Goal: Transaction & Acquisition: Book appointment/travel/reservation

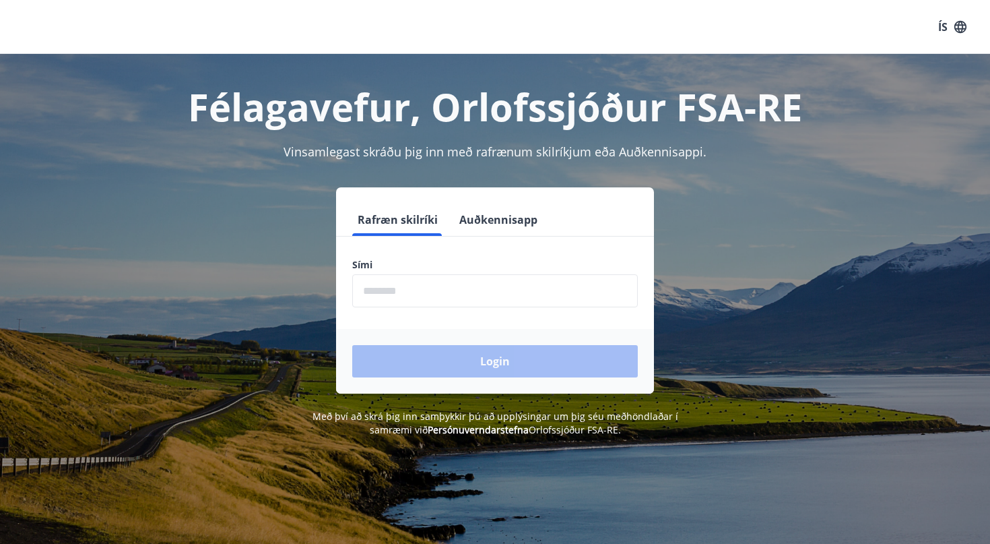
click at [373, 289] on input "phone" at bounding box center [495, 290] width 286 height 33
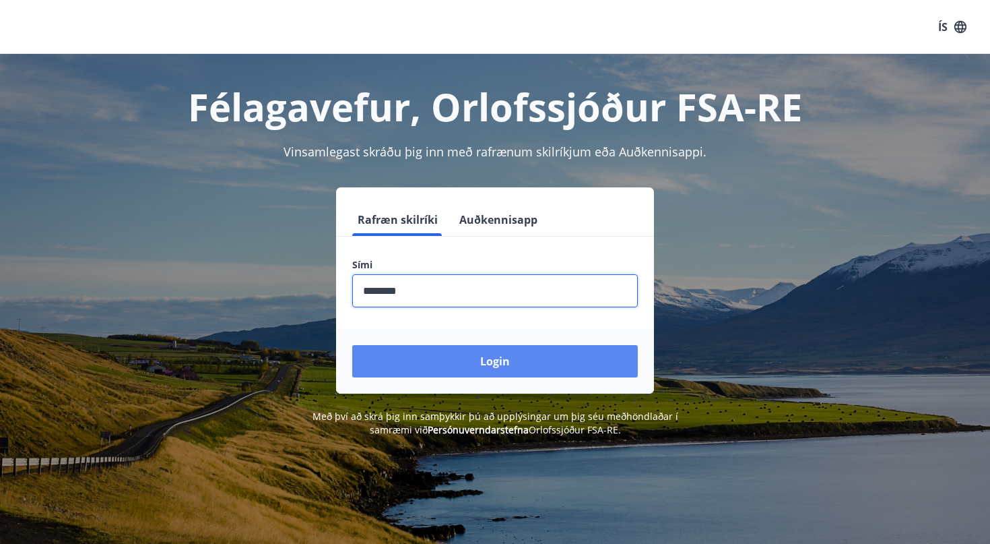
type input "********"
click at [491, 350] on button "Login" at bounding box center [495, 361] width 286 height 32
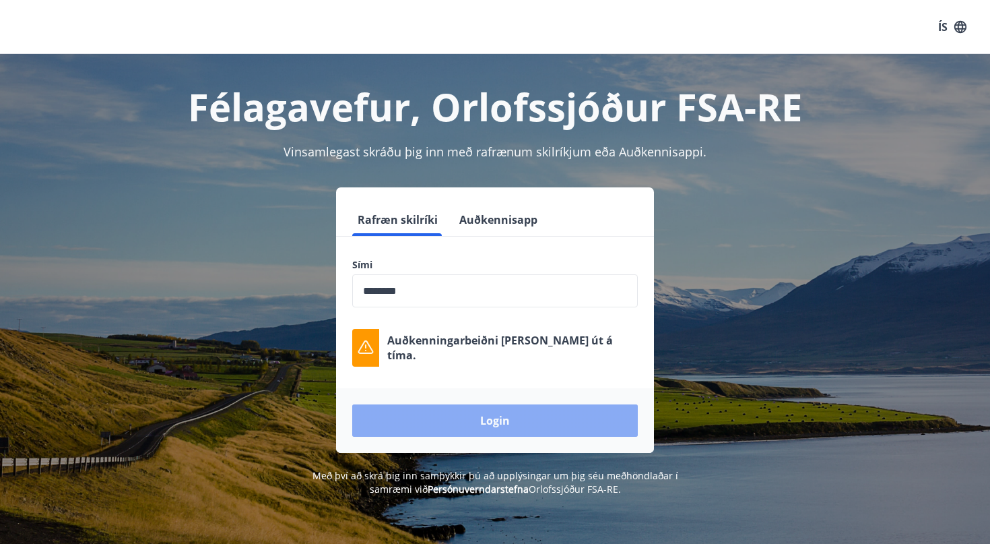
click at [501, 425] on button "Login" at bounding box center [495, 420] width 286 height 32
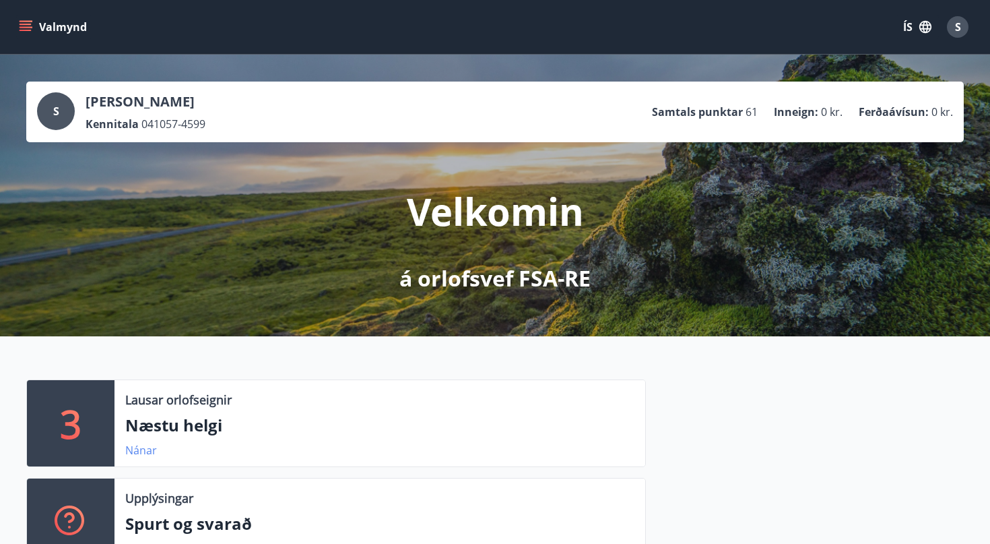
click at [141, 449] on link "Nánar" at bounding box center [141, 450] width 32 height 15
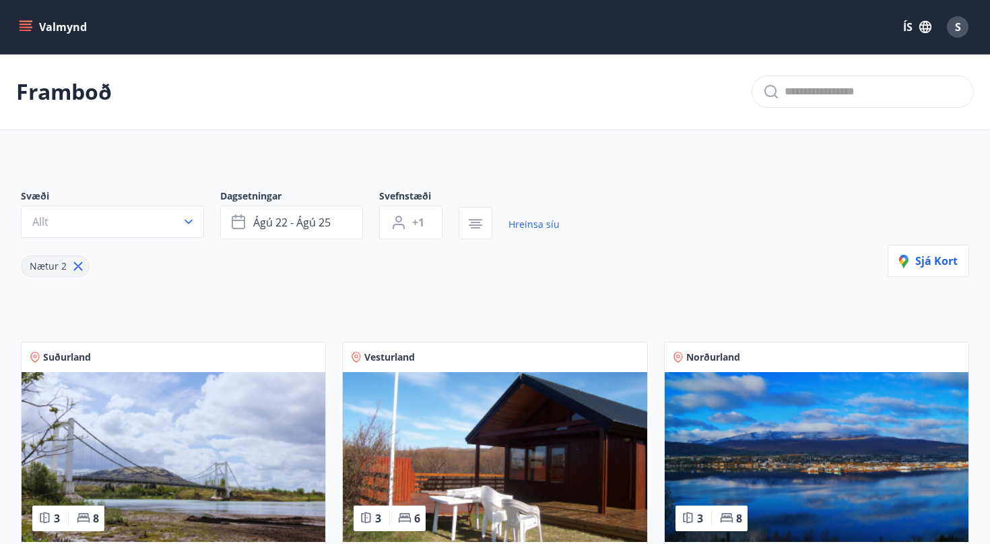
click at [28, 26] on icon "menu" at bounding box center [25, 26] width 13 height 13
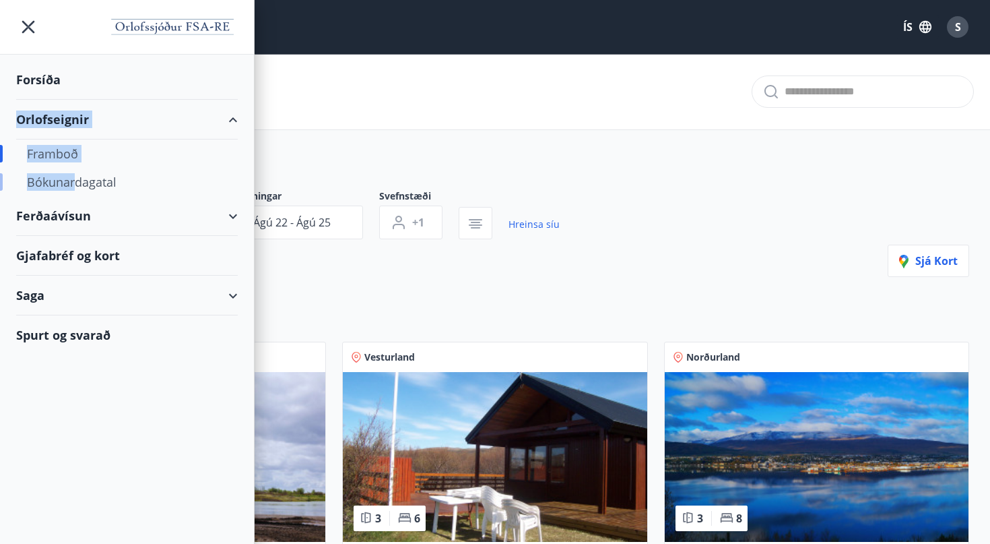
click at [77, 183] on div "Bókunardagatal" at bounding box center [127, 182] width 200 height 28
